Goal: Communication & Community: Answer question/provide support

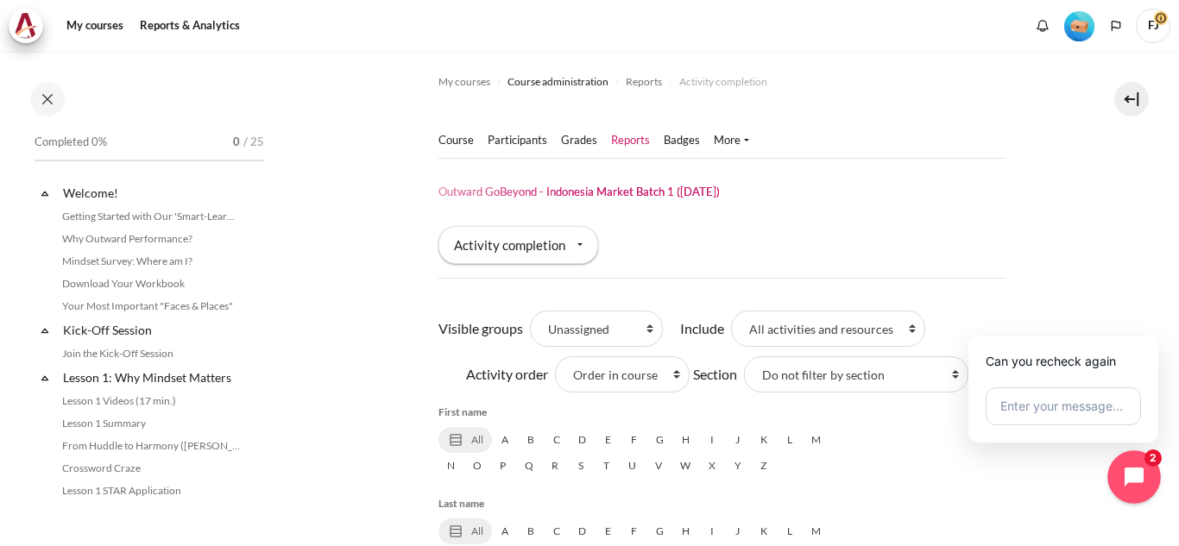
click at [1126, 467] on icon "Close chat widget" at bounding box center [1134, 477] width 25 height 25
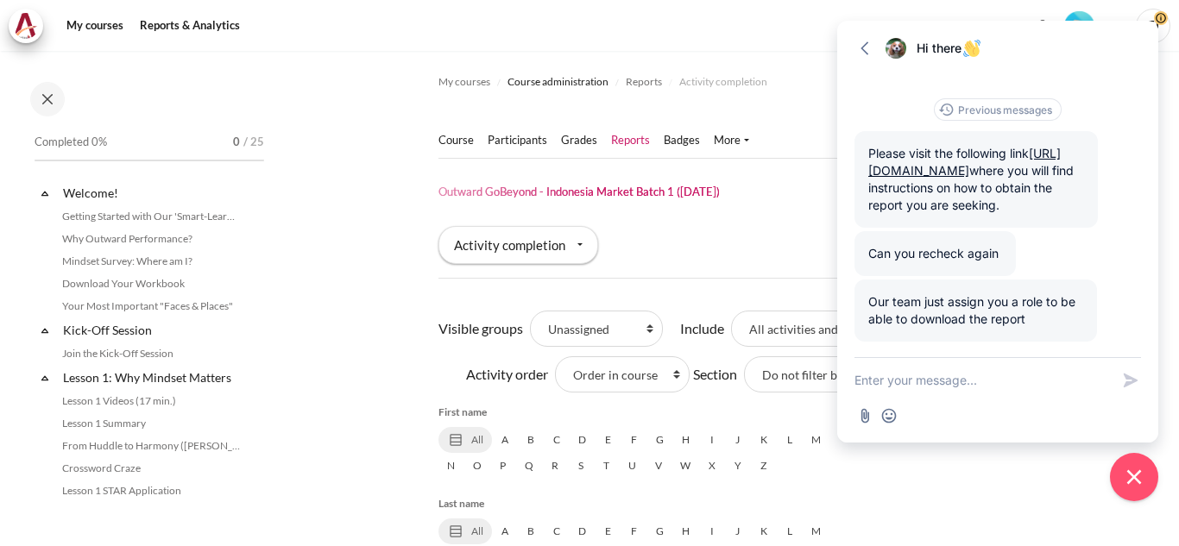
click at [1029, 375] on textarea "New message" at bounding box center [981, 380] width 255 height 45
click at [1025, 387] on textarea "New message" at bounding box center [981, 380] width 255 height 45
click at [1005, 98] on button "Previous messages" at bounding box center [997, 109] width 127 height 22
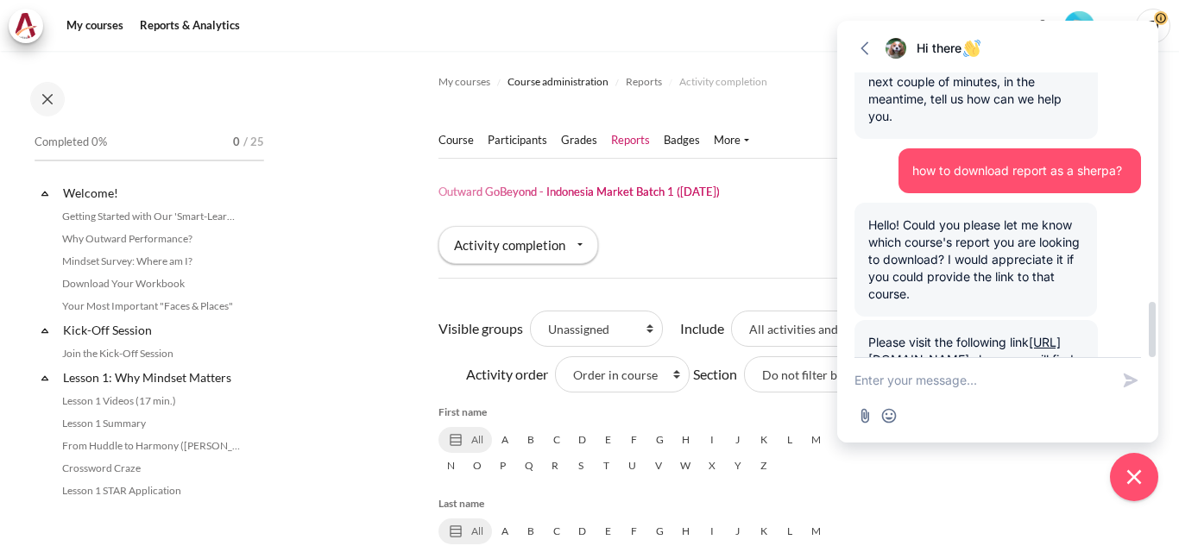
scroll to position [1183, 0]
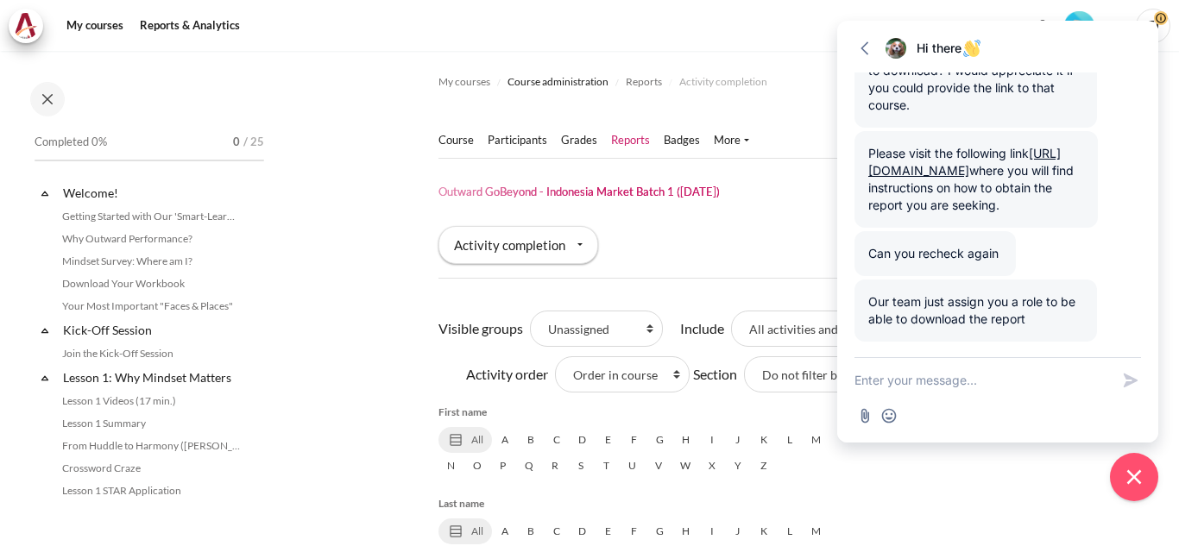
click at [985, 390] on textarea "New message" at bounding box center [981, 380] width 255 height 45
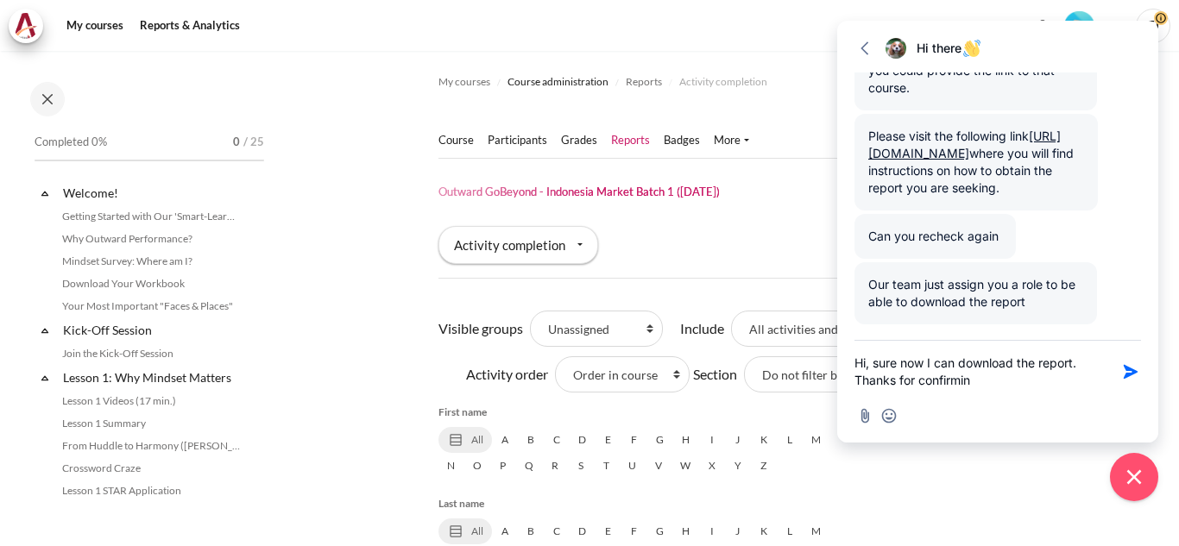
type textarea "Hi, sure now I can download the report. Thanks for confirming"
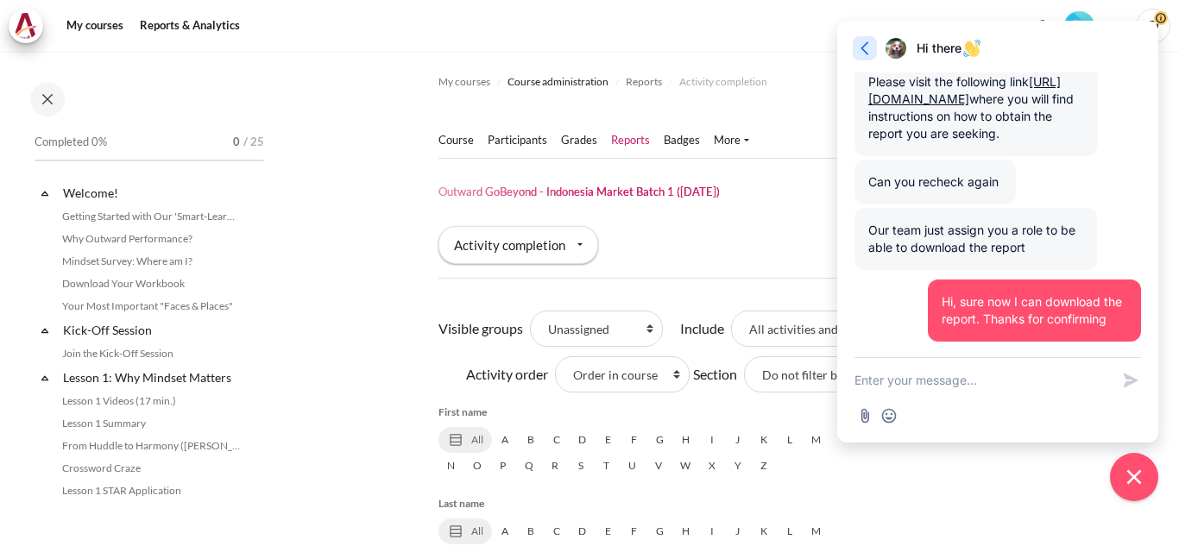
click at [866, 39] on button "Go back" at bounding box center [865, 48] width 24 height 24
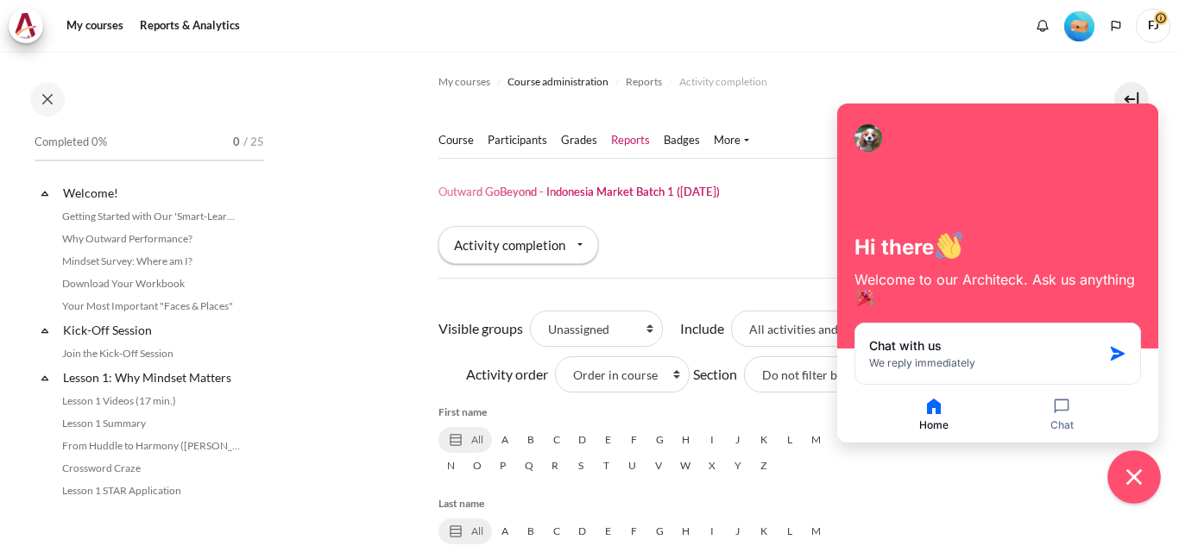
click at [1117, 458] on body "Skip to main content Open course index Completed 0% 0 / 25 Expand Collapse" at bounding box center [589, 273] width 1179 height 546
click at [1123, 480] on icon "Close chat widget" at bounding box center [1134, 477] width 27 height 27
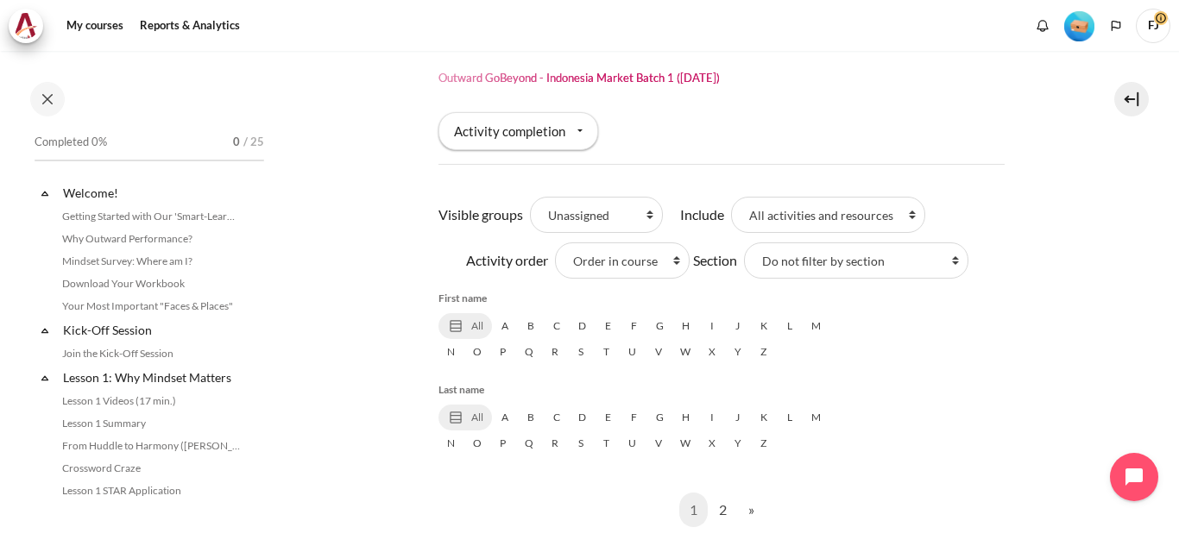
scroll to position [0, 0]
